Goal: Task Accomplishment & Management: Manage account settings

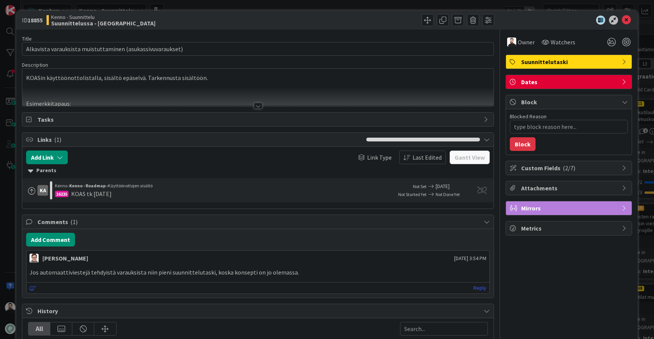
click at [256, 108] on div at bounding box center [258, 106] width 8 height 6
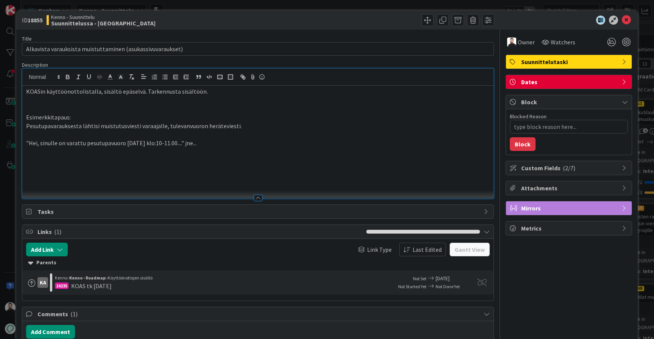
click at [263, 139] on p ""Hei, sinulle on varattu pesutupavuoro 5.4.2025 klo:10-11.00...." jne..." at bounding box center [258, 143] width 464 height 9
click at [5, 210] on div "ID 18855 Kenno - Suunnittelu Suunnittelussa - Rautalangat Title 58 / 128 Alkavi…" at bounding box center [327, 169] width 654 height 339
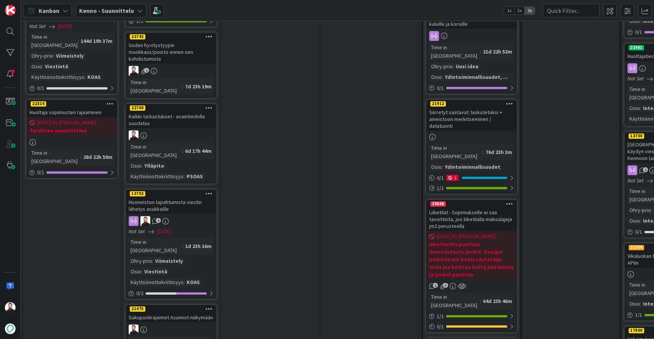
scroll to position [780, 0]
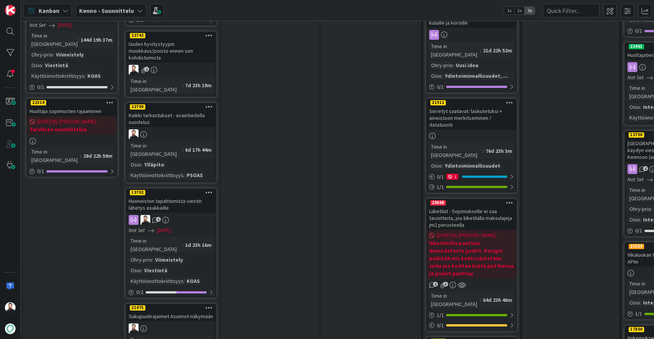
click at [151, 311] on div "Sukupuolirajaimet Asunnot-näkymään" at bounding box center [170, 316] width 89 height 10
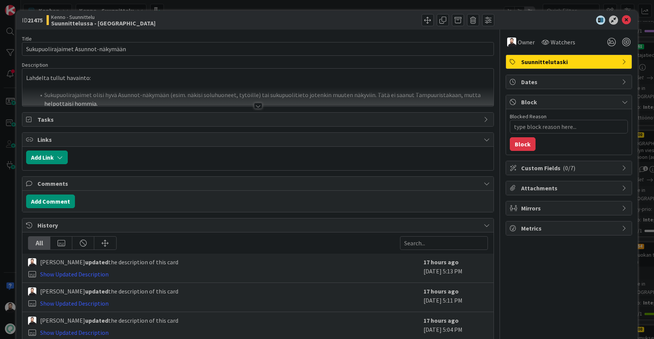
click at [553, 168] on span "Custom Fields ( 0/7 )" at bounding box center [569, 167] width 97 height 9
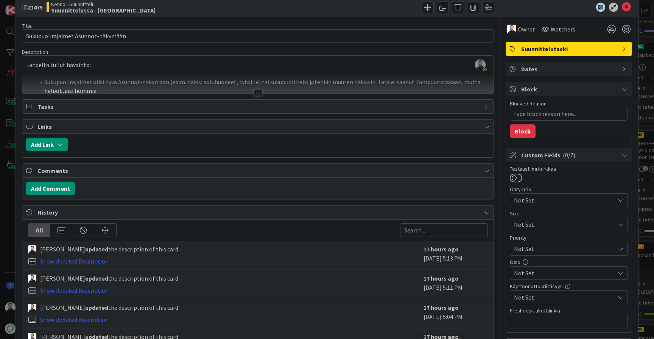
scroll to position [14, 0]
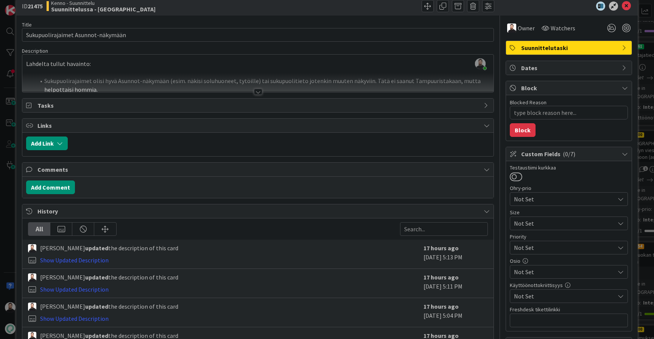
click at [546, 157] on span "Custom Fields ( 0/7 )" at bounding box center [569, 153] width 97 height 9
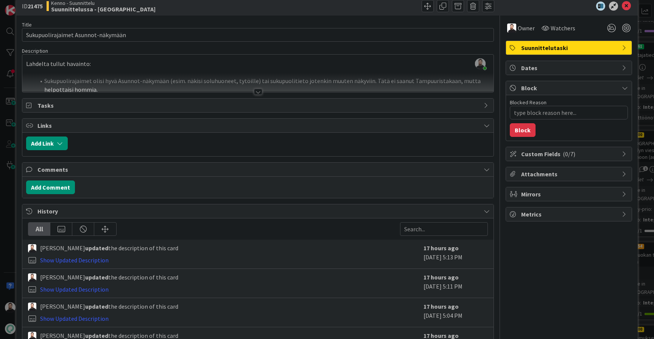
click at [257, 90] on div at bounding box center [258, 92] width 8 height 6
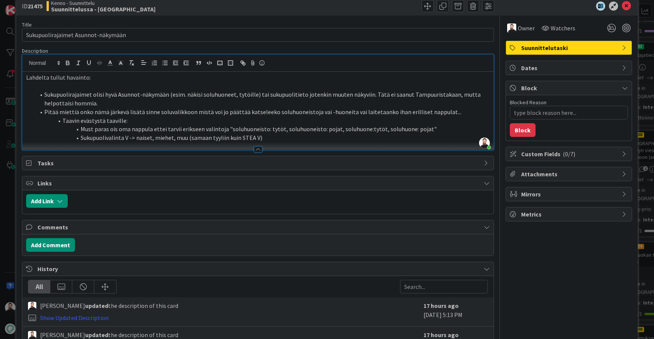
click at [292, 136] on li "Sukupuolivalinta V -> naiset, miehet, muu (samaan tyyliin kuin STEA V)" at bounding box center [262, 137] width 455 height 9
drag, startPoint x: 239, startPoint y: 119, endPoint x: 59, endPoint y: 119, distance: 180.3
click at [59, 119] on li "Taavin evästystä taaville:" at bounding box center [262, 120] width 455 height 9
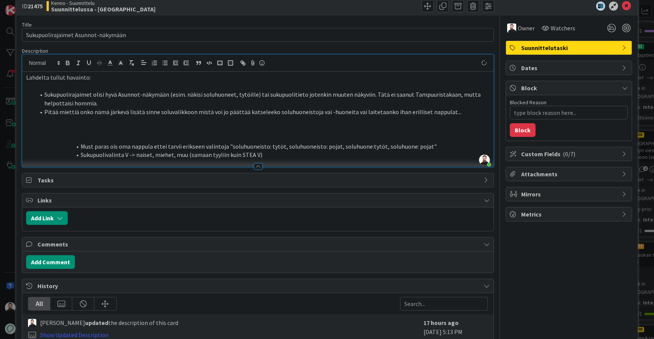
type textarea "x"
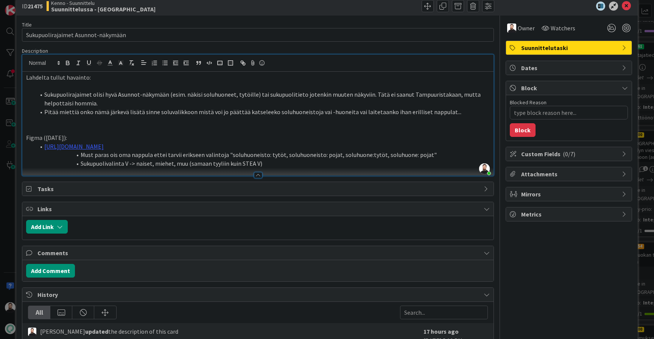
click at [81, 153] on span at bounding box center [81, 154] width 0 height 9
click at [82, 151] on li "Must paras ois oma nappula ettei tarvii erikseen valintoja "soluhuoneisto: tytö…" at bounding box center [262, 154] width 455 height 9
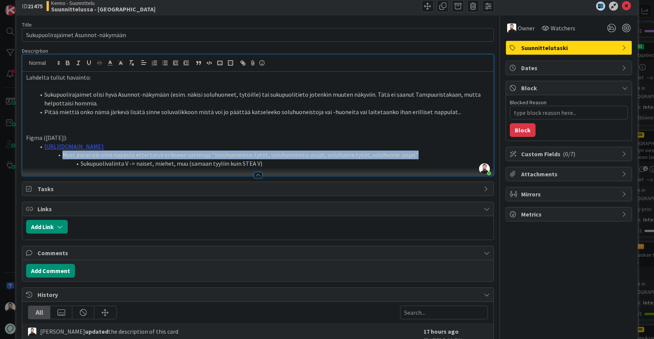
drag, startPoint x: 410, startPoint y: 154, endPoint x: 64, endPoint y: 151, distance: 346.2
click at [64, 151] on li "Must paras ois oma nappula ettei tarvii erikseen valintoja "soluhuoneisto: tytö…" at bounding box center [262, 154] width 455 height 9
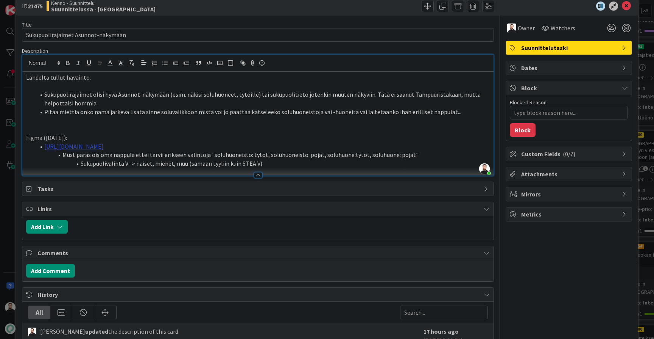
click at [104, 147] on link "https://www.figma.com/design/Uzq9s3loNIqqrNXQ6I2Nvz/Asuttaminen?node-id=14294-6…" at bounding box center [73, 146] width 59 height 8
click at [81, 164] on span at bounding box center [81, 163] width 0 height 9
drag, startPoint x: 134, startPoint y: 153, endPoint x: 63, endPoint y: 153, distance: 71.6
click at [63, 153] on li "Must paras ois oma nappula ettei tarvii erikseen valintoja "soluhuoneisto: tytö…" at bounding box center [262, 154] width 455 height 9
click at [213, 153] on li "Tuodaan filtterilakanaan uusi nappi "Sukupuoli", ettei tarvii erikseen valintoj…" at bounding box center [262, 154] width 455 height 9
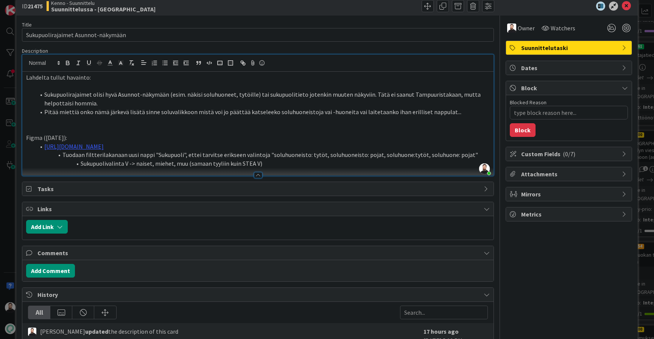
click at [241, 151] on li "Tuodaan filtterilakanaan uusi nappi "Sukupuoli", ettei tarvitse erikseen valint…" at bounding box center [262, 154] width 455 height 9
click at [275, 163] on li "Sukupuolivalinta V -> naiset, miehet, muu (samaan tyyliin kuin STEA V)" at bounding box center [262, 163] width 455 height 9
click at [271, 162] on li "Sukupuolivalinta V -> naiset, miehet, muu (samaan tyyliin kuin STEA V)" at bounding box center [262, 163] width 455 height 9
drag, startPoint x: 269, startPoint y: 161, endPoint x: 76, endPoint y: 156, distance: 193.2
click at [76, 156] on ol "https://www.figma.com/design/Uzq9s3loNIqqrNXQ6I2Nvz/Asuttaminen?node-id=14294-6…" at bounding box center [258, 155] width 464 height 26
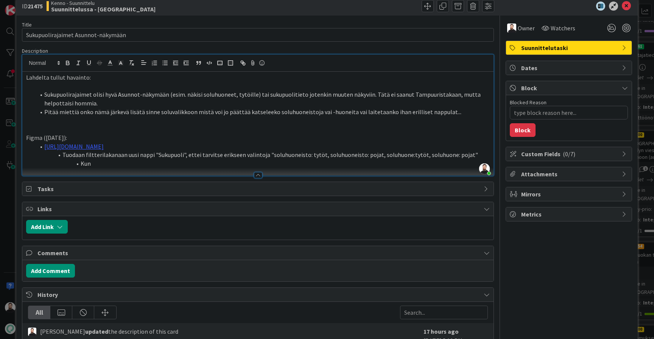
click at [137, 151] on li "Tuodaan filtterilakanaan uusi nappi "Sukupuoli", ettei tarvitse erikseen valint…" at bounding box center [262, 154] width 455 height 9
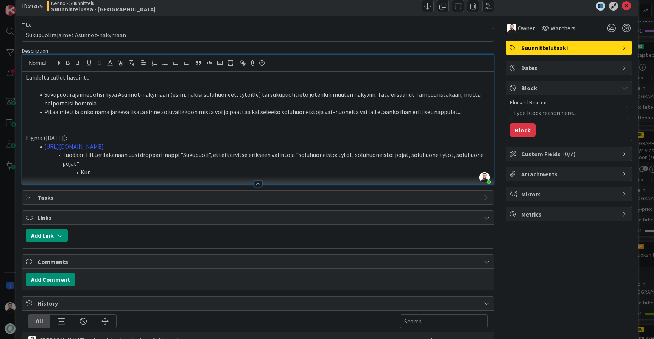
click at [165, 168] on li "Kun" at bounding box center [262, 172] width 455 height 9
click at [272, 168] on li "Kun Sukupuoli-nappulaa painaa, tulee valittavaksi "naiset, miehet, muut" -> jos…" at bounding box center [262, 172] width 455 height 9
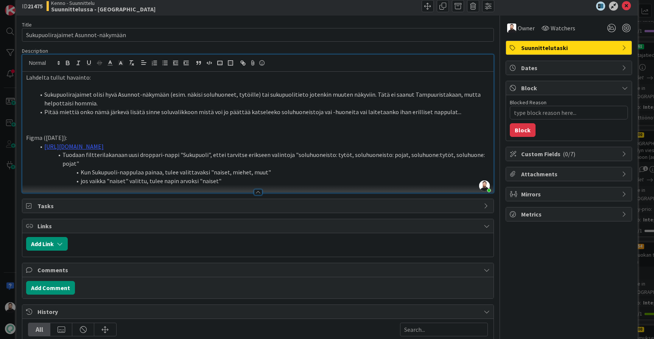
click at [96, 176] on li "jos vaikka "naiset" valittu, tulee napin arvoksi "naiset"" at bounding box center [262, 180] width 455 height 9
click at [279, 176] on li "jos "naiset" valittu, tulee napin arvoksi "naiset"" at bounding box center [262, 180] width 455 height 9
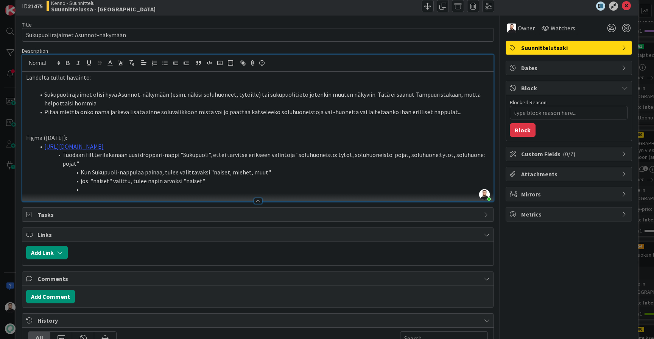
click at [81, 176] on span at bounding box center [81, 180] width 0 height 9
click at [82, 176] on li "jos "naiset" valittu, tulee napin arvoksi "naiset"" at bounding box center [262, 180] width 455 height 9
click at [91, 185] on li at bounding box center [262, 189] width 455 height 9
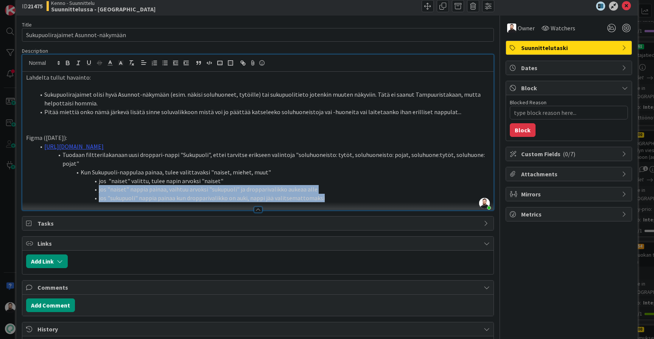
drag, startPoint x: 338, startPoint y: 186, endPoint x: 96, endPoint y: 177, distance: 241.8
click at [96, 177] on ol "https://www.figma.com/design/Uzq9s3loNIqqrNXQ6I2Nvz/Asuttaminen?node-id=14294-6…" at bounding box center [258, 172] width 464 height 60
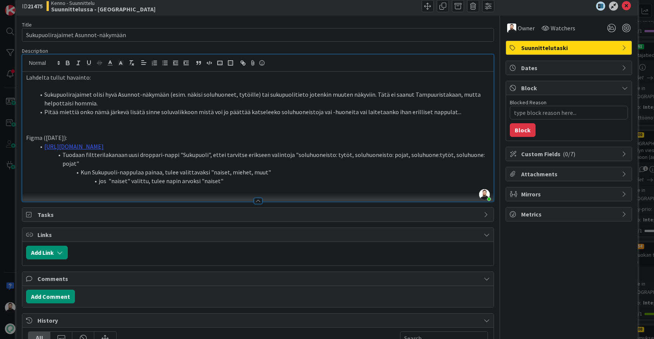
click at [234, 176] on li "jos "naiset" valittu, tulee napin arvoksi "naiset"" at bounding box center [262, 180] width 455 height 9
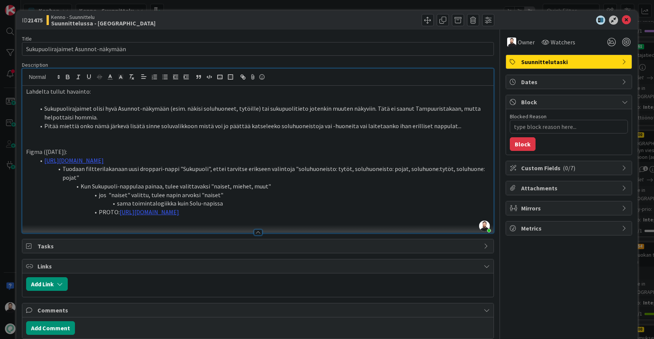
scroll to position [0, 0]
click at [431, 22] on span at bounding box center [428, 20] width 12 height 12
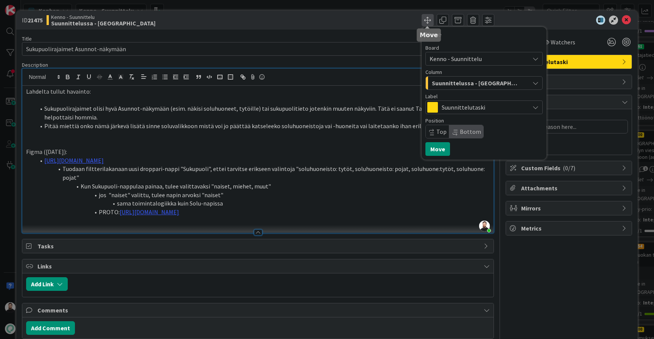
click at [431, 22] on span at bounding box center [428, 20] width 12 height 12
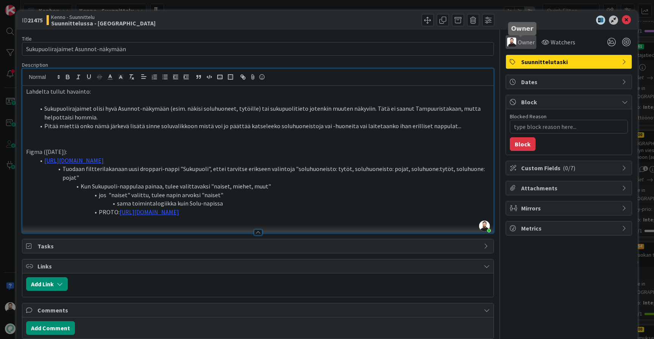
click at [521, 43] on span "Owner" at bounding box center [526, 41] width 17 height 9
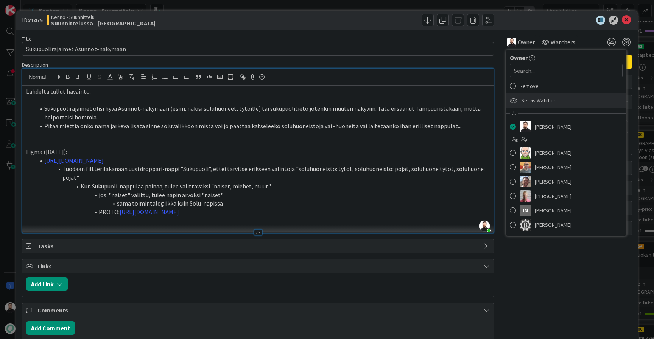
click at [540, 102] on span "Set as Watcher" at bounding box center [538, 100] width 34 height 11
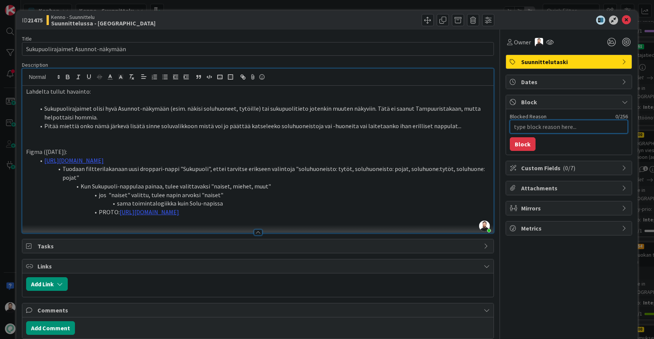
click at [535, 125] on textarea "Blocked Reason" at bounding box center [569, 127] width 118 height 14
type textarea "x"
type textarea "v"
type textarea "x"
type textarea "va"
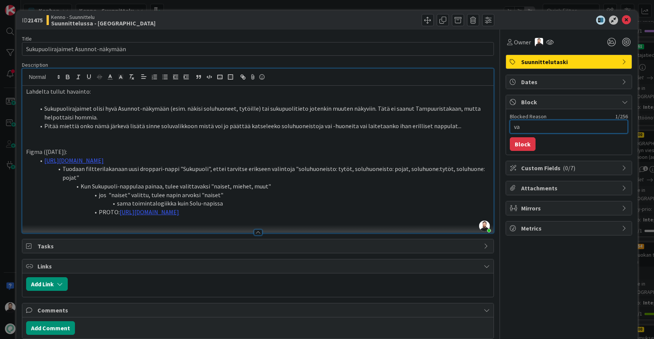
type textarea "x"
type textarea "val"
type textarea "x"
type textarea "valm"
type textarea "x"
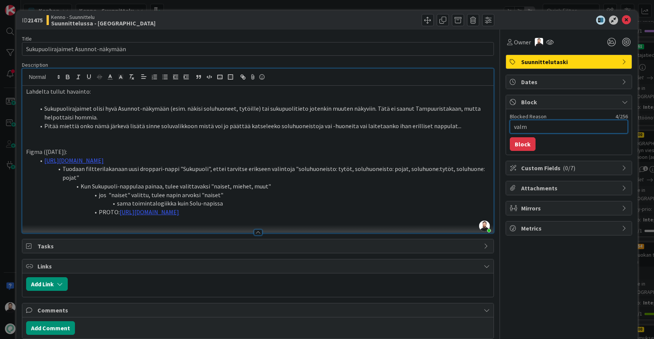
type textarea "valmi"
type textarea "x"
type textarea "valmis"
type textarea "x"
type textarea "valmis"
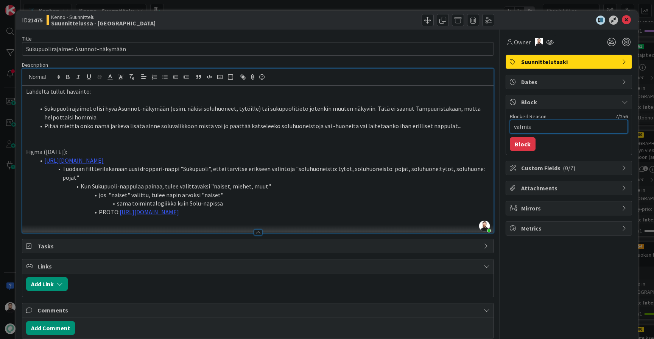
type textarea "x"
type textarea "valmis t"
type textarea "x"
type textarea "valmis ta"
type textarea "x"
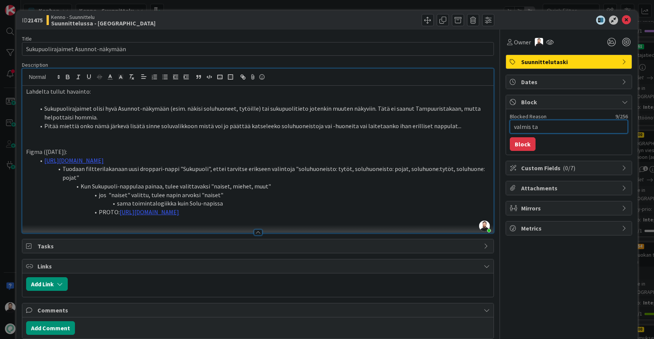
type textarea "valmis tar"
type textarea "x"
type textarea "valmis tark"
type textarea "x"
type textarea "valmis tarka"
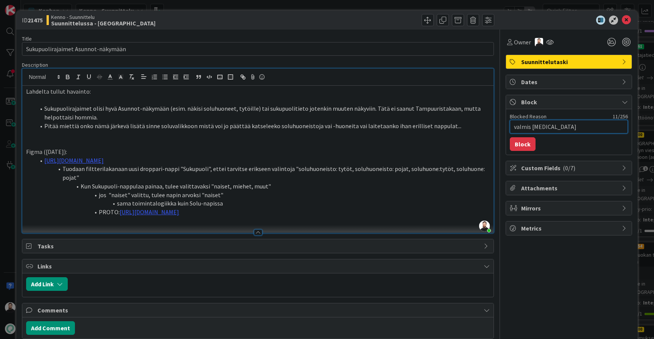
type textarea "x"
type textarea "valmis tarkas"
type textarea "x"
type textarea "valmis tarkast"
type textarea "x"
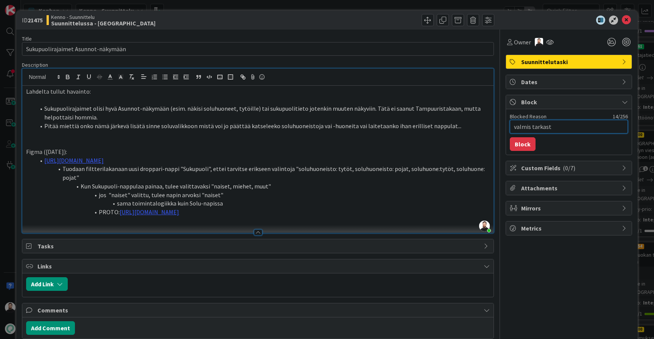
type textarea "valmis tarkaste"
type textarea "x"
type textarea "valmis tarkastel"
type textarea "x"
type textarea "valmis tarkastelu"
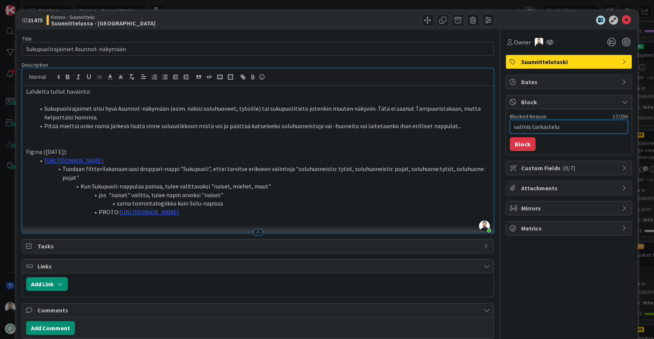
type textarea "x"
type textarea "valmis tarkasteluu"
type textarea "x"
type textarea "valmis tarkasteluun"
type textarea "x"
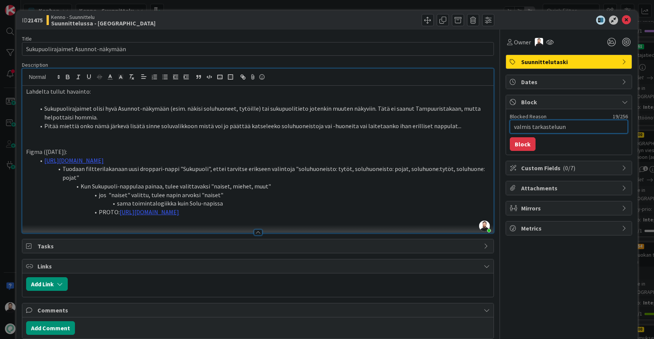
type textarea "valmis tarkasteluu"
type textarea "x"
type textarea "valmis tarkastelu"
type textarea "x"
type textarea "valmis tarkastel"
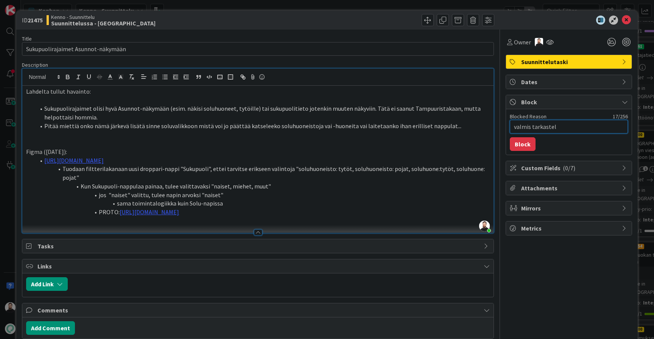
type textarea "x"
type textarea "valmis tarkaste"
type textarea "x"
type textarea "valmis tarkast"
type textarea "x"
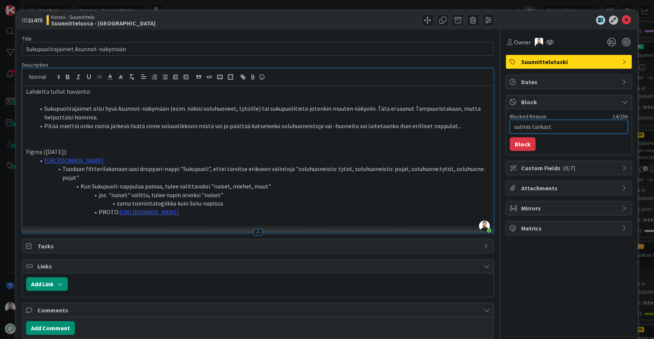
type textarea "valmis tarkas"
type textarea "x"
type textarea "valmis tarka"
type textarea "x"
type textarea "valmis tark"
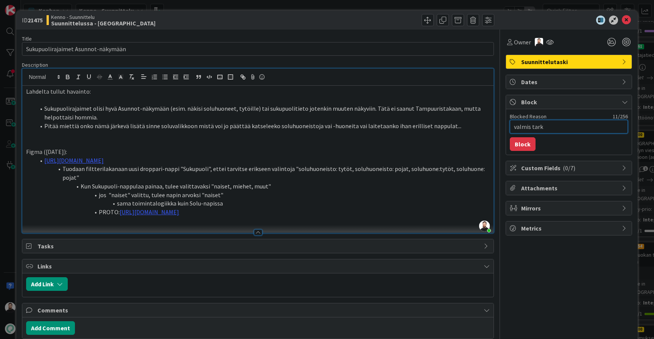
type textarea "x"
type textarea "valmis tar"
type textarea "x"
type textarea "valmis ta"
type textarea "x"
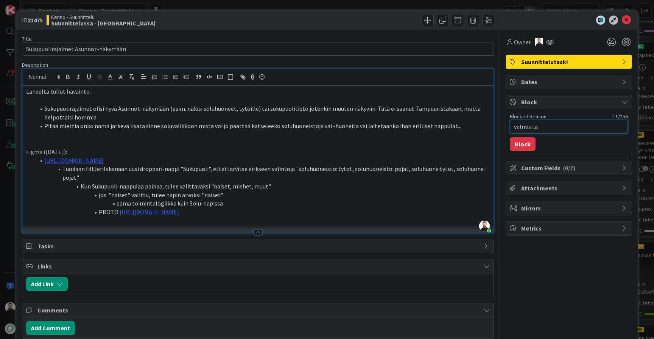
type textarea "valmis t"
type textarea "x"
type textarea "valmis"
type textarea "x"
type textarea "valmis"
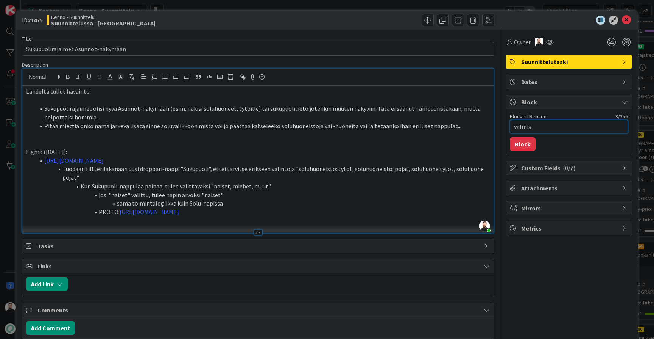
type textarea "x"
type textarea "valmi"
type textarea "x"
type textarea "valm"
type textarea "x"
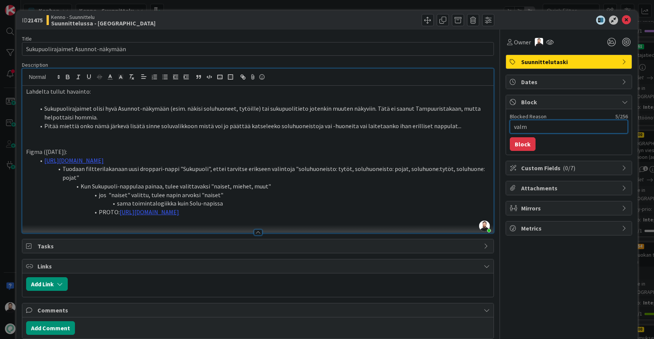
type textarea "val"
type textarea "x"
type textarea "va"
type textarea "x"
type textarea "v"
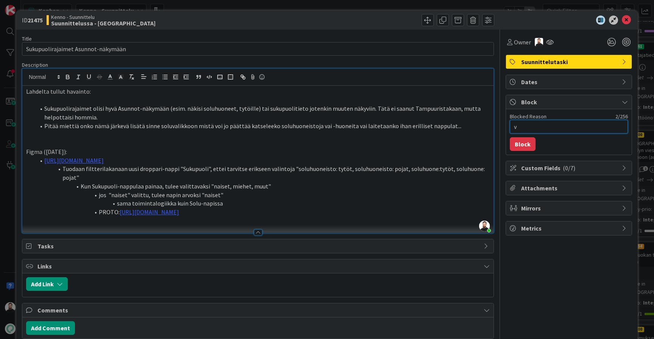
type textarea "x"
type textarea "o"
type textarea "x"
type textarea "od"
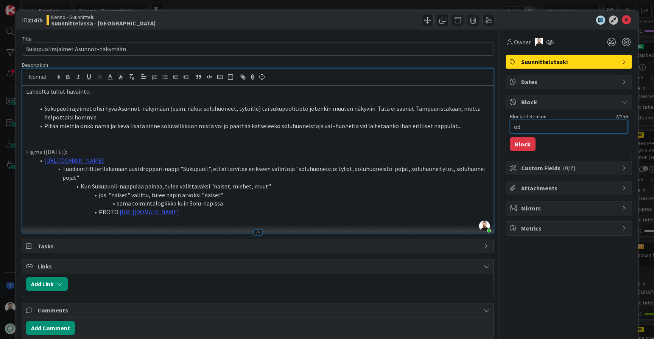
type textarea "x"
type textarea "odo"
type textarea "x"
type textarea "odot"
type textarea "x"
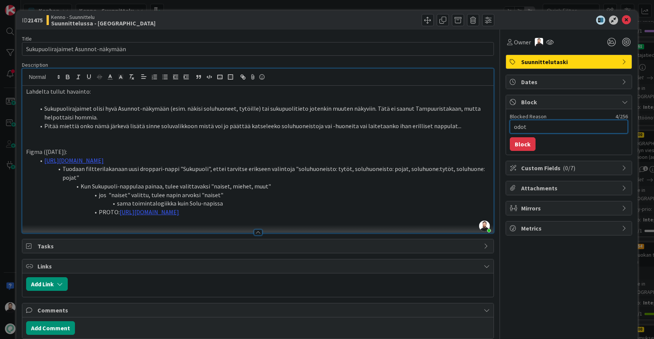
type textarea "odott"
type textarea "x"
type textarea "odotta"
type textarea "x"
type textarea "odottaa"
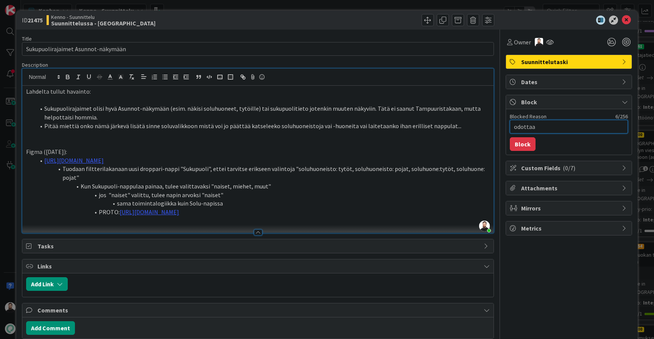
type textarea "x"
type textarea "odottaa"
type textarea "x"
type textarea "odottaa h"
type textarea "x"
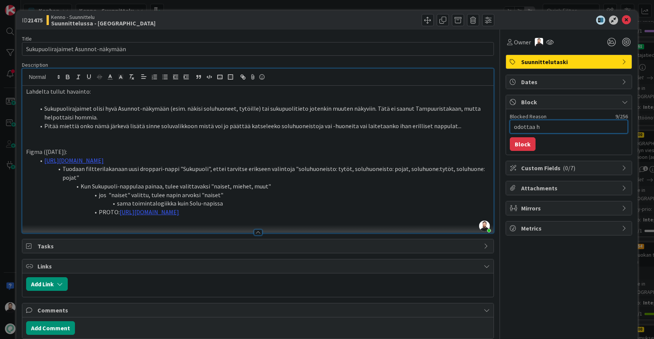
type textarea "odottaa hy"
type textarea "x"
type textarea "odottaa hyv"
type textarea "x"
type textarea "odottaa hyvä"
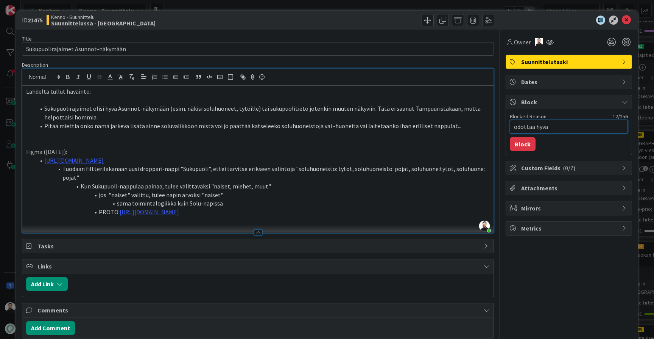
type textarea "x"
type textarea "odottaa hyväk"
type textarea "x"
type textarea "odottaa hyväks"
type textarea "x"
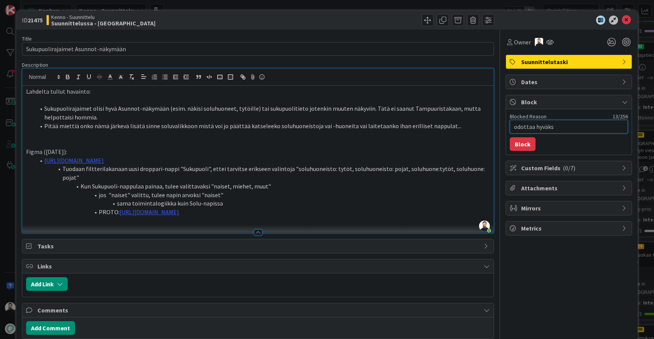
type textarea "odottaa hyväksy"
type textarea "x"
type textarea "odottaa hyväksyn"
type textarea "x"
type textarea "odottaa hyväksynt"
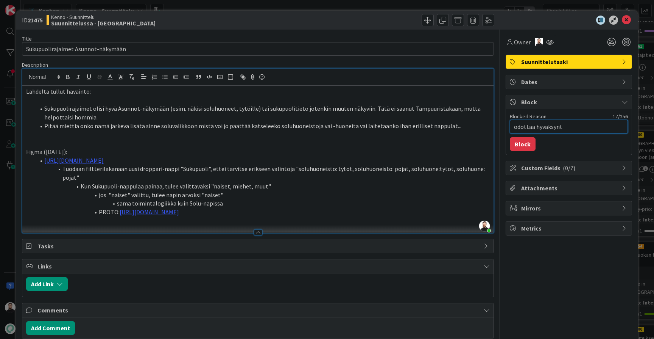
type textarea "x"
type textarea "odottaa hyväksyn"
type textarea "x"
type textarea "odottaa hyväksy"
type textarea "x"
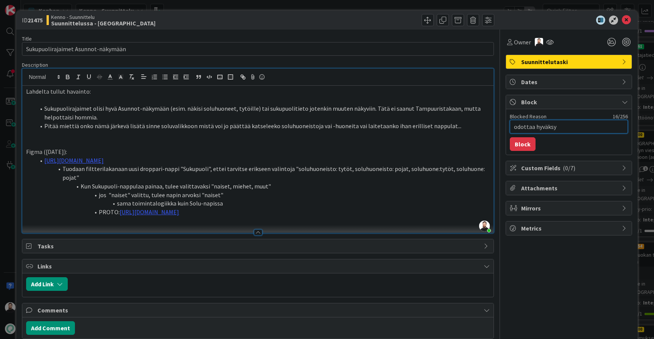
type textarea "odottaa hyväks"
type textarea "x"
type textarea "odottaa hyväk"
type textarea "x"
type textarea "odottaa hyvä"
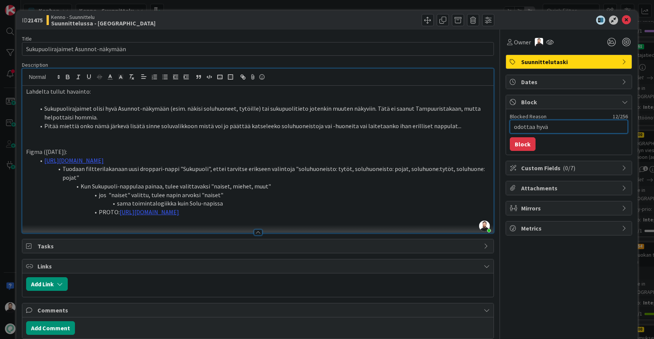
type textarea "x"
type textarea "odottaa hyv"
type textarea "x"
type textarea "odottaa hy"
type textarea "x"
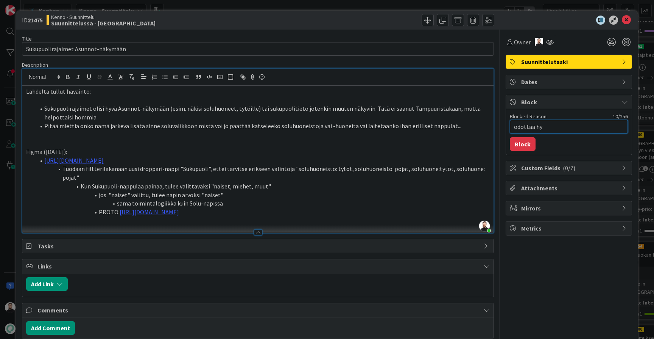
type textarea "odottaa h"
type textarea "x"
type textarea "odottaa"
type textarea "x"
type textarea "odottaa t"
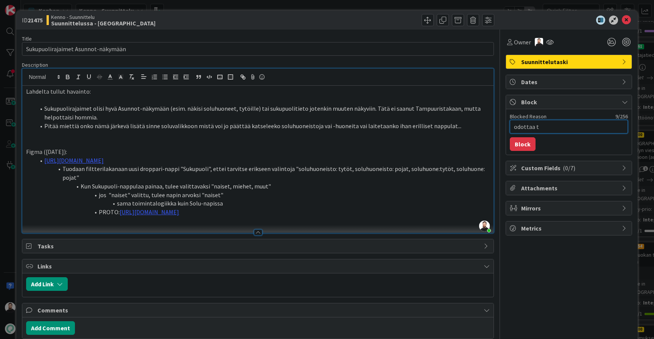
type textarea "x"
type textarea "odottaa ts"
type textarea "x"
type textarea "odottaa tse"
type textarea "x"
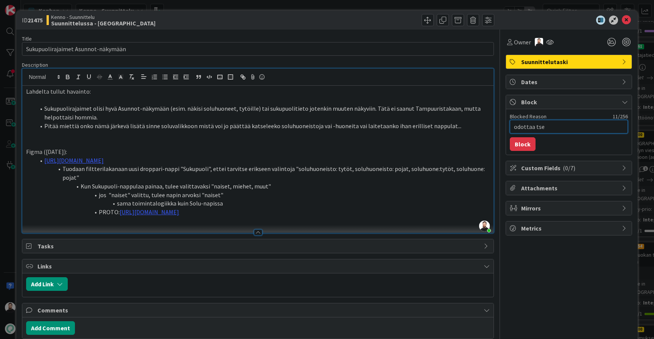
type textarea "odottaa tsek"
type textarea "x"
type textarea "odottaa tsekk"
type textarea "x"
type textarea "odottaa tsekka"
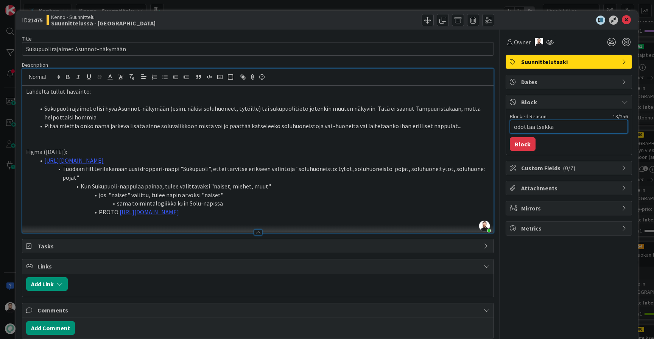
type textarea "x"
type textarea "odottaa tsekkai"
type textarea "x"
type textarea "odottaa tsekkail"
type textarea "x"
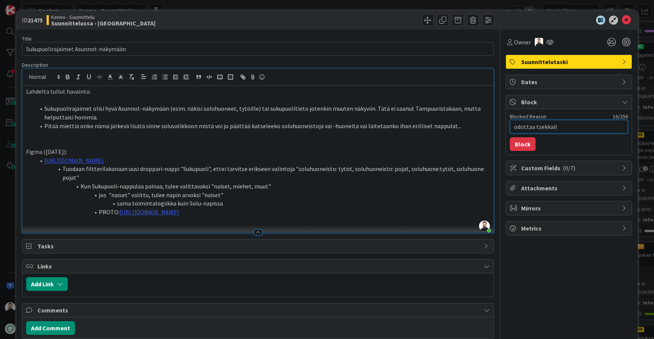
type textarea "odottaa tsekkailu"
type textarea "x"
type textarea "odottaa tsekkailua"
click at [524, 143] on button "Block" at bounding box center [523, 144] width 26 height 14
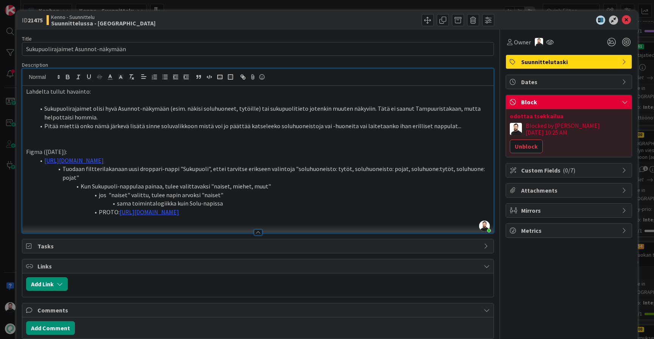
click at [5, 225] on div "ID 21475 Kenno - Suunnittelu Suunnittelussa - Rautalangat Move Move Title 34 / …" at bounding box center [327, 169] width 654 height 339
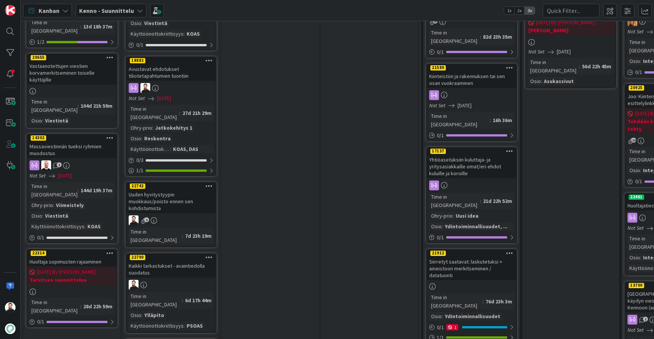
scroll to position [629, 0]
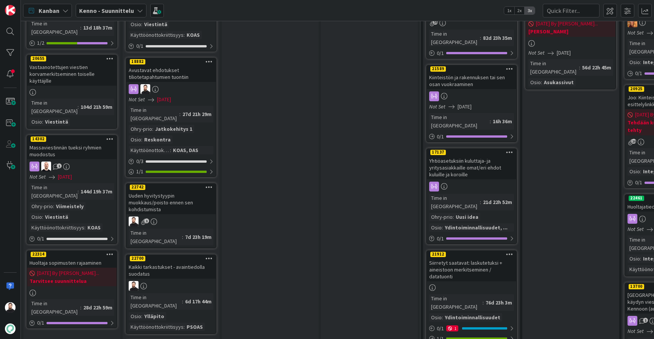
click at [184, 262] on div "Kaikki tarkastukset - avaintiedolla suodatus" at bounding box center [170, 270] width 89 height 17
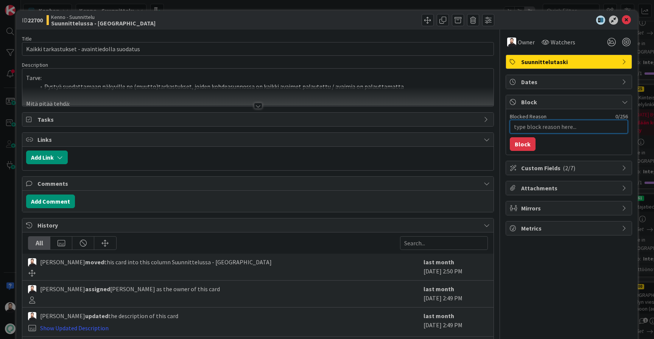
click at [544, 126] on textarea "Blocked Reason" at bounding box center [569, 127] width 118 height 14
type textarea "x"
type textarea "o"
type textarea "x"
type textarea "od"
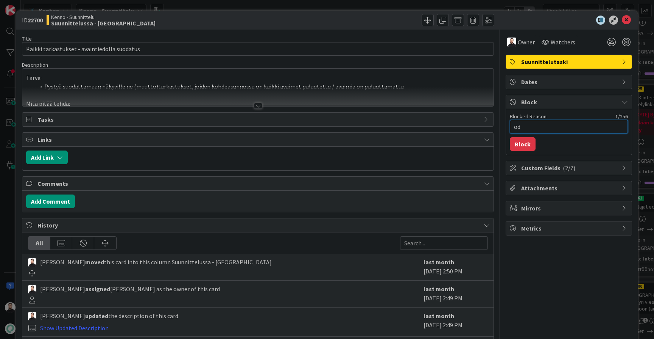
type textarea "x"
type textarea "odo"
type textarea "x"
type textarea "odot"
type textarea "x"
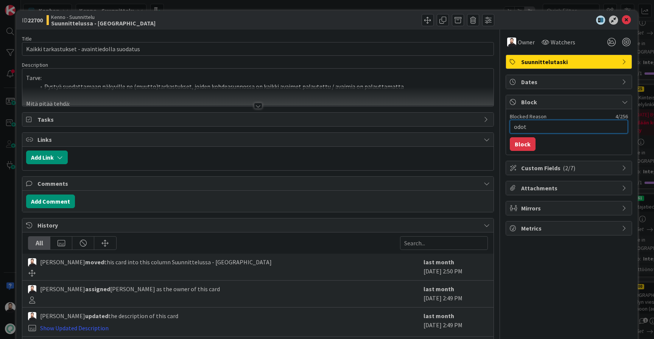
type textarea "odott"
type textarea "x"
type textarea "odotta"
type textarea "x"
type textarea "odottas"
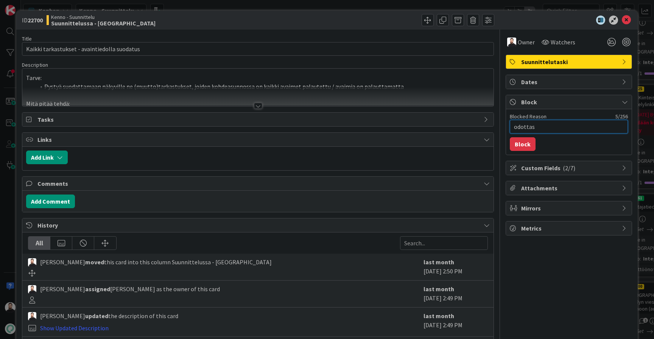
type textarea "x"
type textarea "odottas"
type textarea "x"
type textarea "odottas"
type textarea "x"
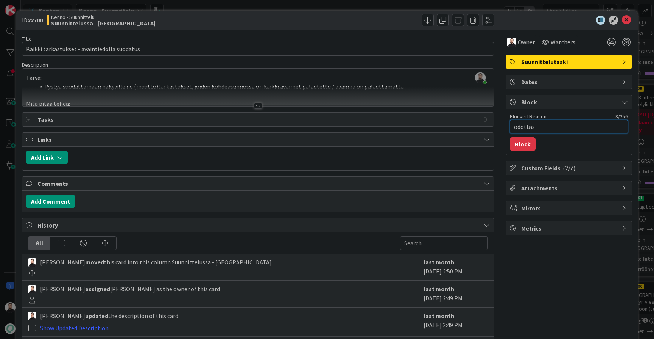
type textarea "odotta"
type textarea "x"
type textarea "odottaa"
type textarea "x"
type textarea "odottaa"
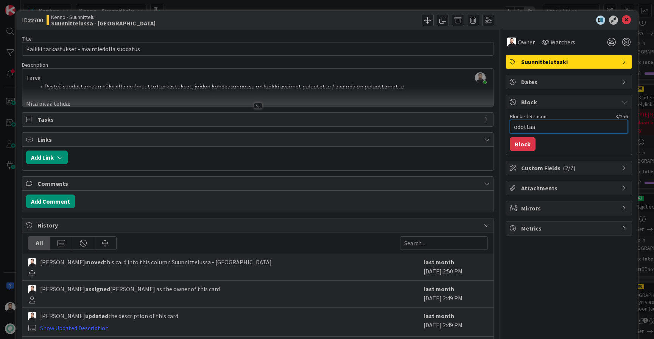
type textarea "x"
type textarea "odottaa s"
type textarea "x"
type textarea "odottaa"
type textarea "x"
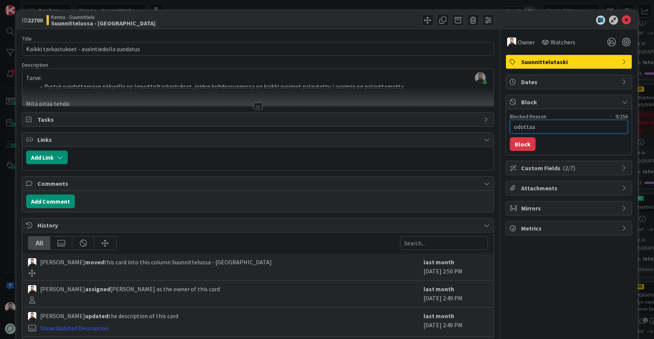
type textarea "odottaa t"
type textarea "x"
type textarea "odottaa ts"
type textarea "x"
type textarea "odottaa tse"
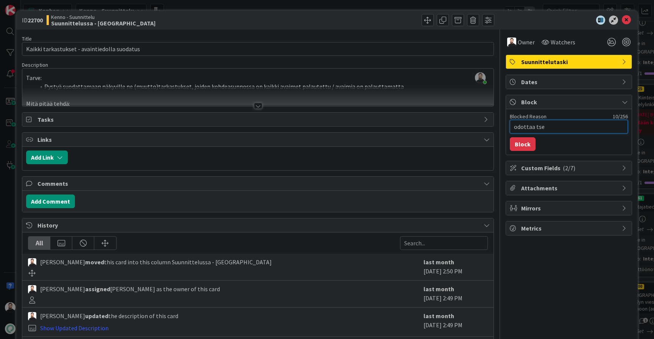
type textarea "x"
type textarea "odottaa tsek"
type textarea "x"
type textarea "odottaa tsekk"
type textarea "x"
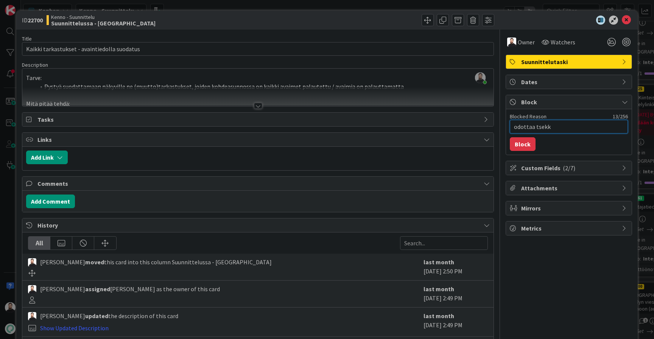
type textarea "odottaa tsekka"
type textarea "x"
type textarea "odottaa tsekkai"
type textarea "x"
type textarea "odottaa tsekkail"
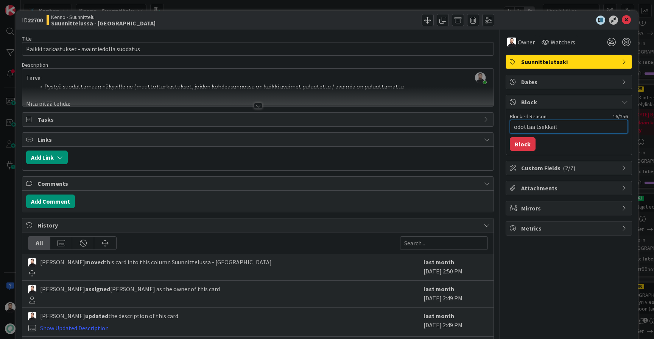
type textarea "x"
type textarea "odottaa tsekkailu"
type textarea "x"
type textarea "odottaa tsekkailua"
click at [524, 44] on span "Owner" at bounding box center [526, 41] width 17 height 9
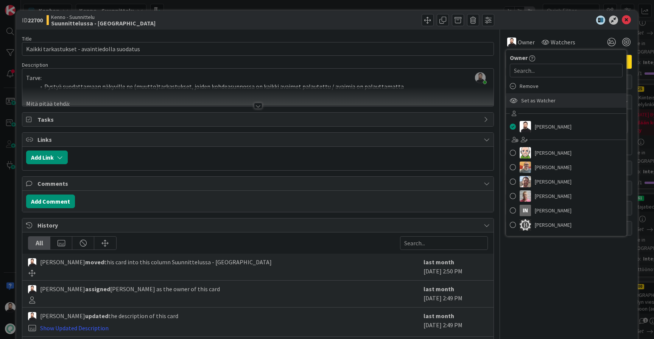
click at [531, 100] on span "Set as Watcher" at bounding box center [538, 100] width 34 height 11
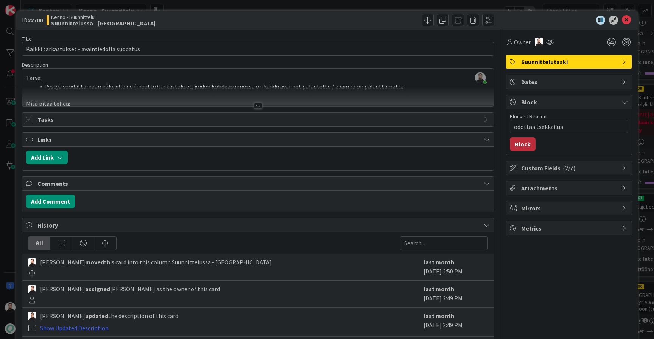
click at [519, 147] on button "Block" at bounding box center [523, 144] width 26 height 14
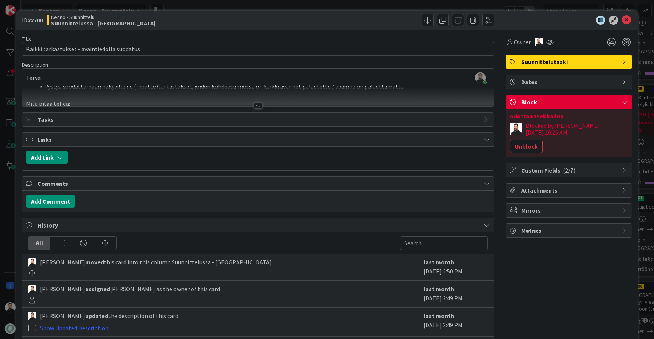
click at [9, 223] on div "ID 22700 Kenno - Suunnittelu Suunnittelussa - Rautalangat Title 44 / 128 Kaikki…" at bounding box center [327, 169] width 654 height 339
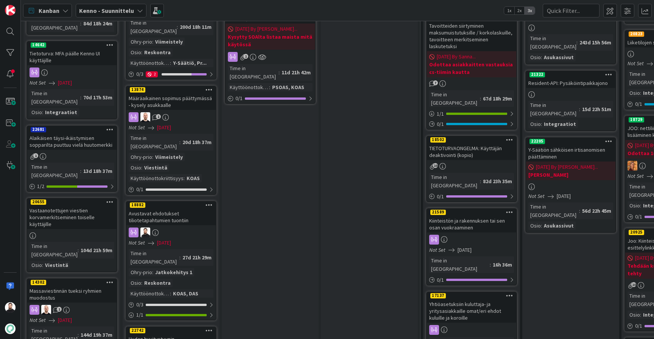
scroll to position [478, 0]
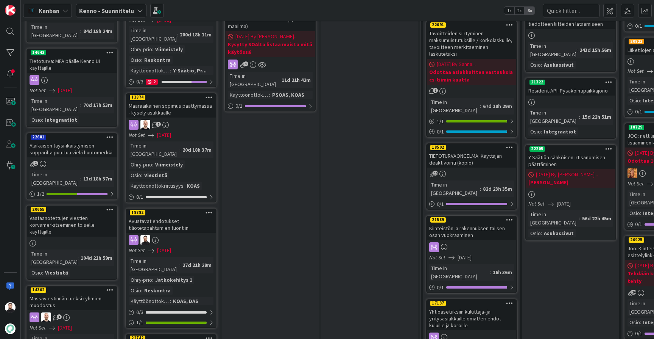
click at [164, 216] on div "Avustavat ehdotukset tiliotetapahtumien tuontiin" at bounding box center [170, 224] width 89 height 17
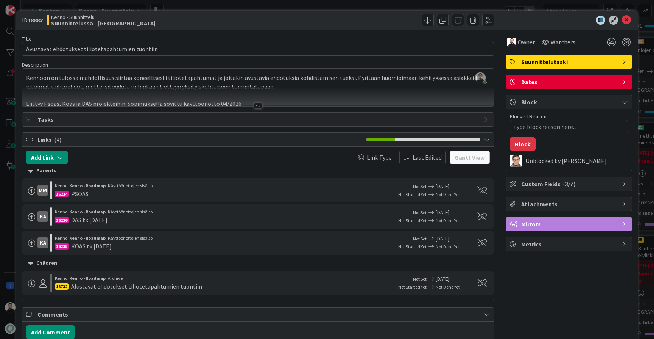
click at [12, 204] on div "ID 18882 Kenno - Suunnittelu Suunnittelussa - Rautalangat Title 48 / 128 Avusta…" at bounding box center [327, 169] width 654 height 339
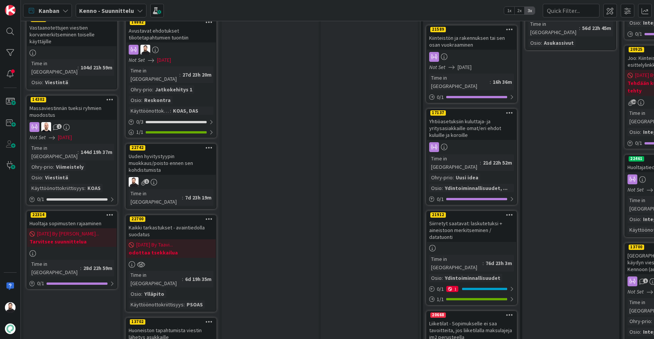
scroll to position [668, 0]
click at [169, 151] on div "Uuden hyvitystyypin muokkaus/poisto ennen sen kohdistumista" at bounding box center [170, 162] width 89 height 23
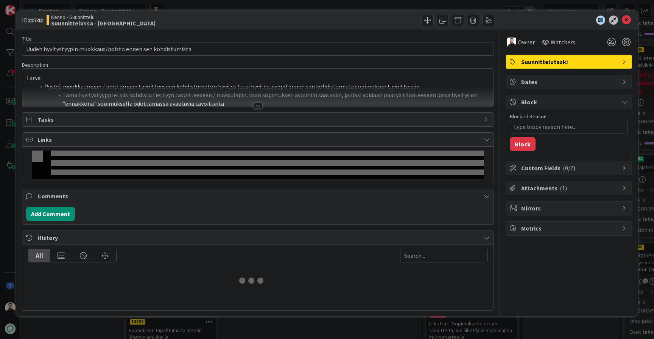
type textarea "x"
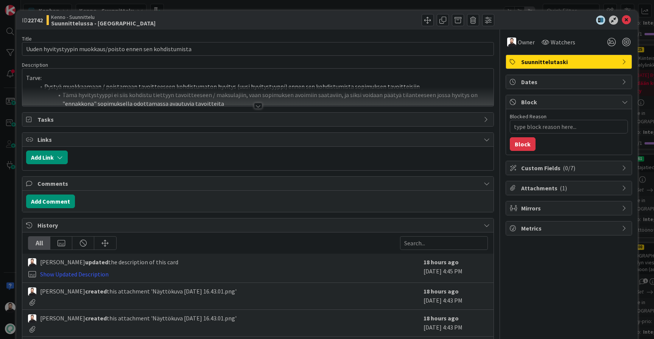
click at [260, 103] on div at bounding box center [258, 106] width 8 height 6
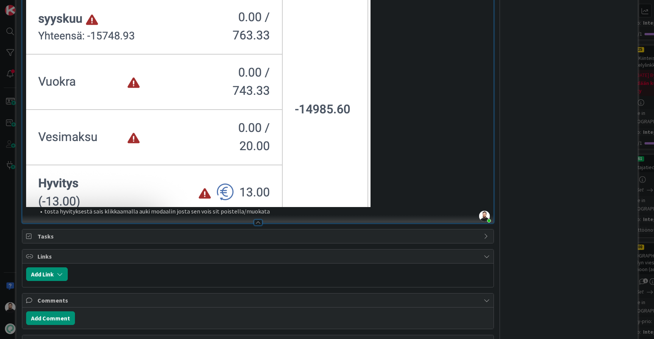
scroll to position [454, 0]
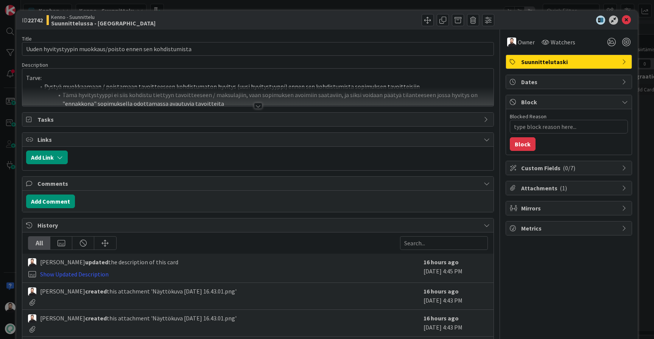
type textarea "x"
click at [259, 105] on div at bounding box center [258, 106] width 8 height 6
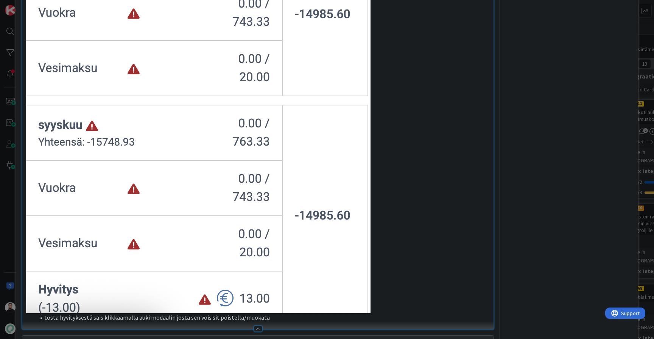
scroll to position [418, 0]
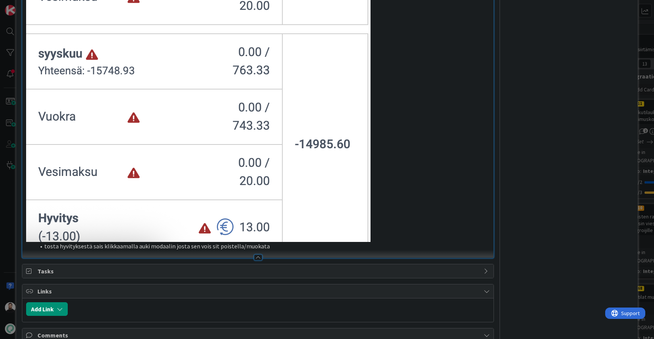
type textarea "x"
